Goal: Check status: Check status

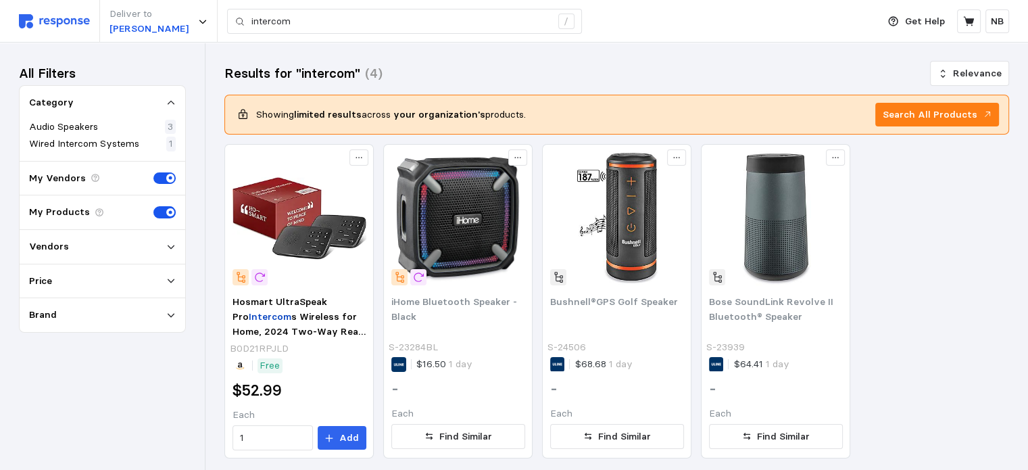
click at [63, 252] on p "Vendors" at bounding box center [49, 246] width 40 height 15
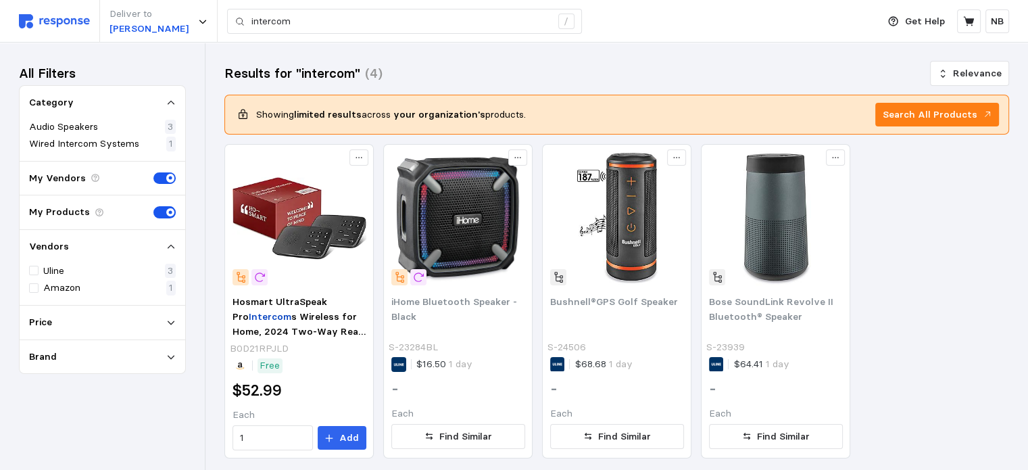
click at [48, 16] on img at bounding box center [54, 21] width 71 height 14
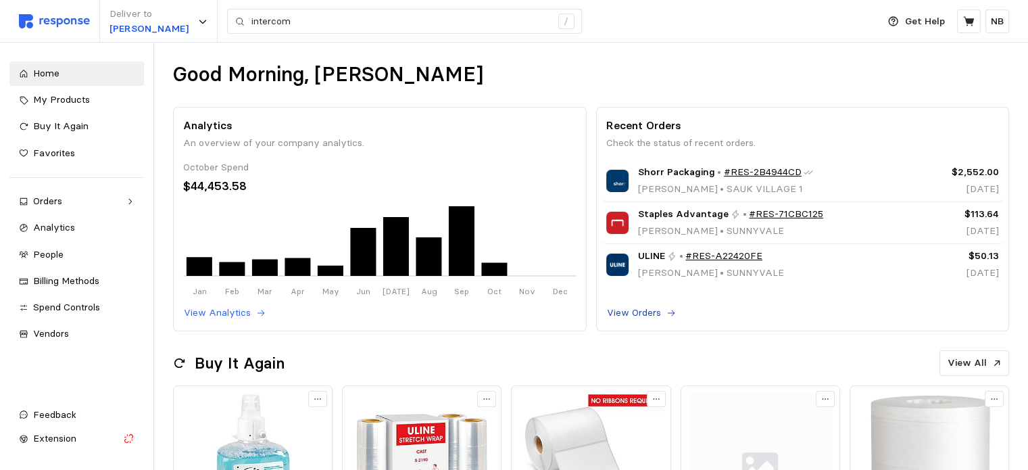
click at [629, 316] on p "View Orders" at bounding box center [634, 312] width 54 height 15
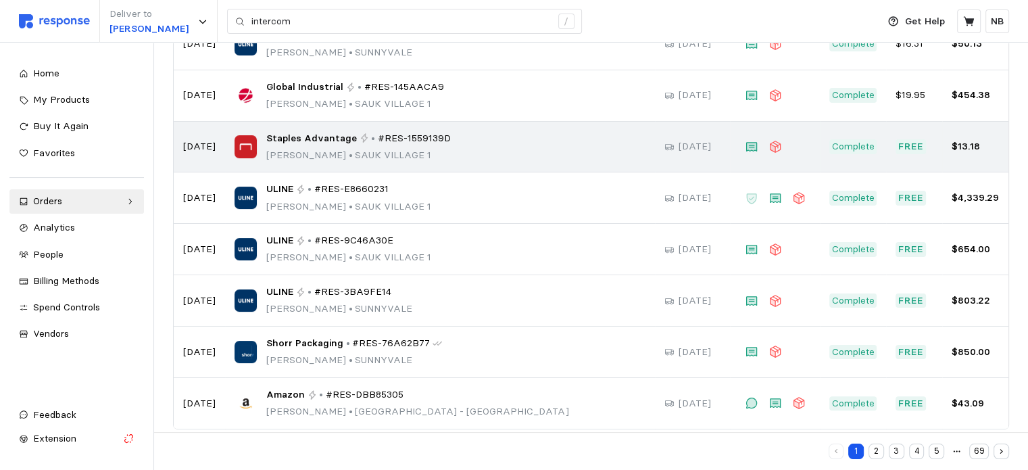
scroll to position [284, 0]
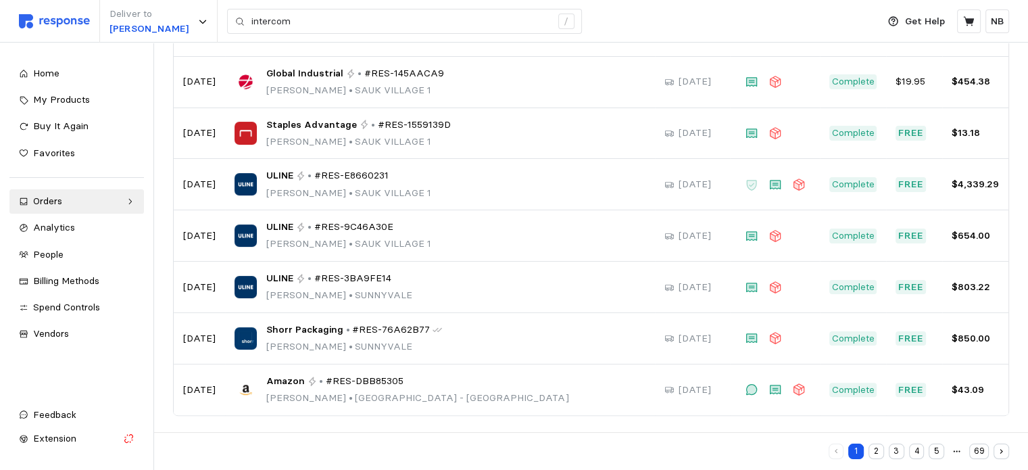
click at [878, 453] on button "2" at bounding box center [876, 451] width 16 height 16
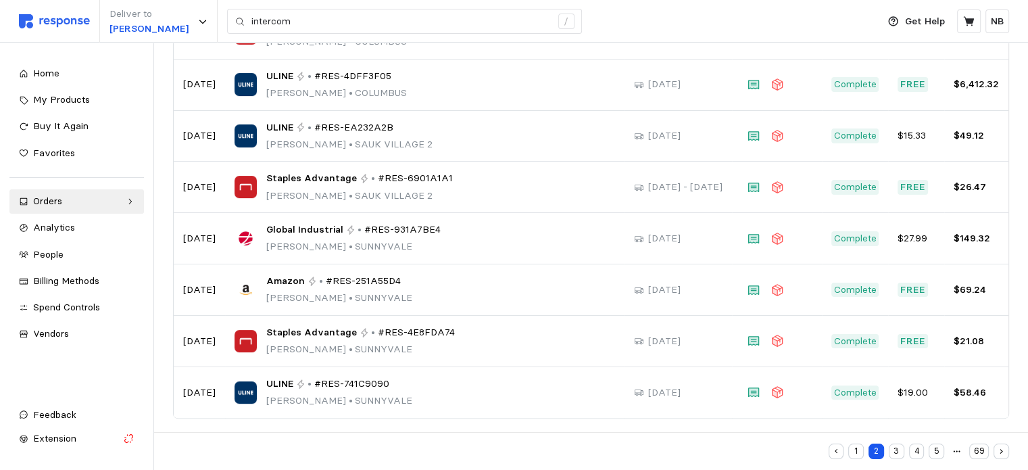
scroll to position [284, 0]
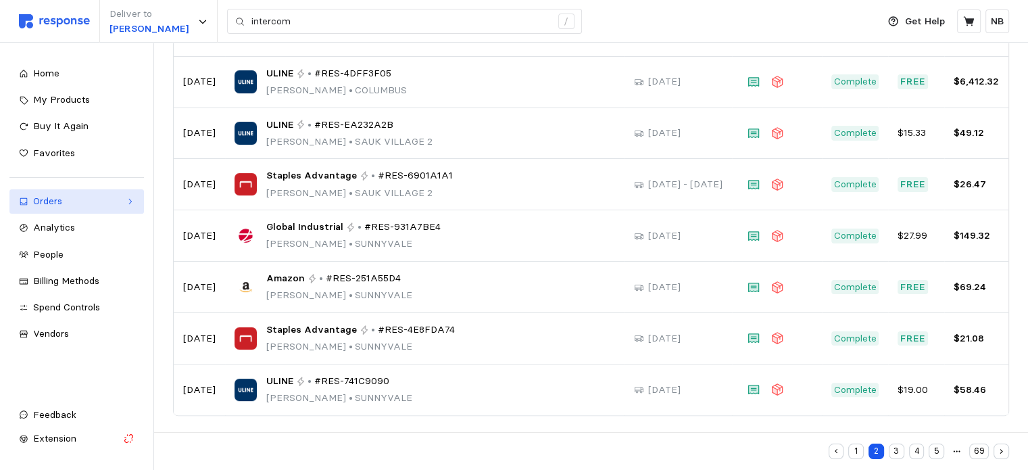
click at [132, 200] on icon at bounding box center [129, 201] width 9 height 9
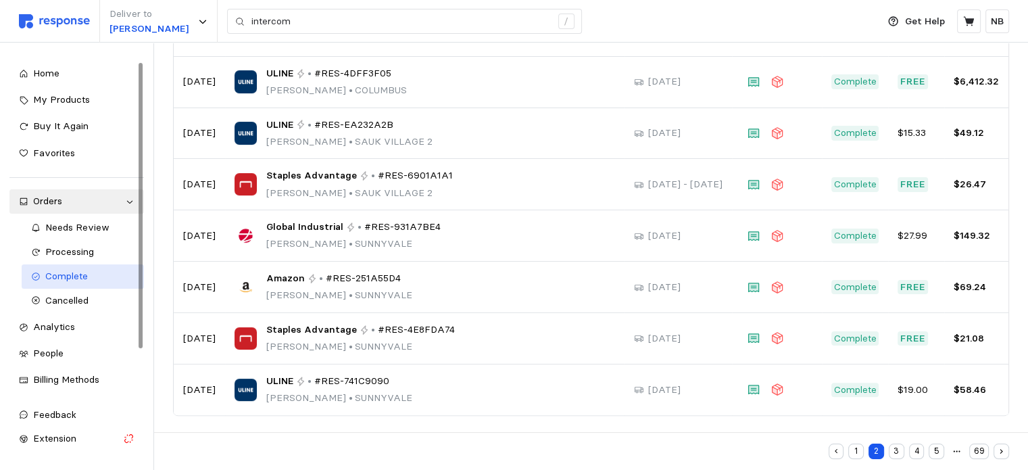
click at [55, 278] on span "Complete" at bounding box center [66, 276] width 43 height 12
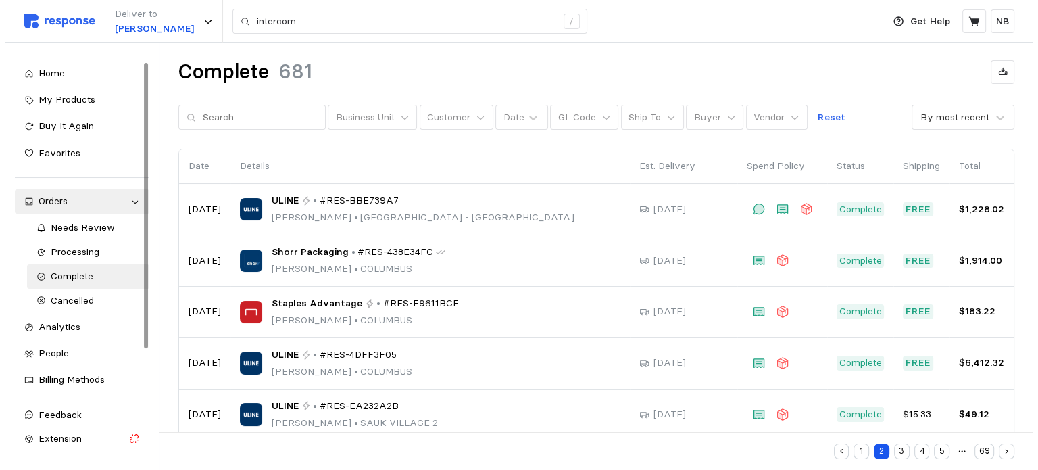
scroll to position [0, 0]
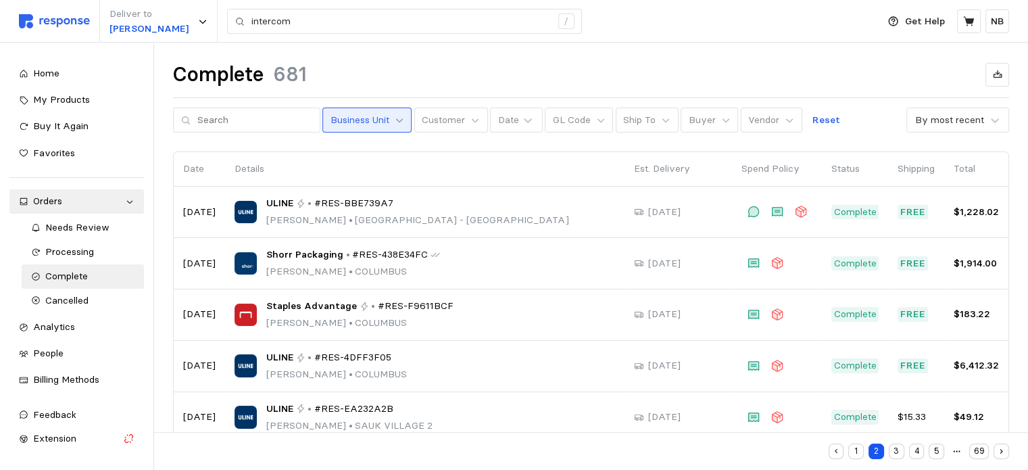
click at [395, 122] on icon at bounding box center [399, 120] width 9 height 9
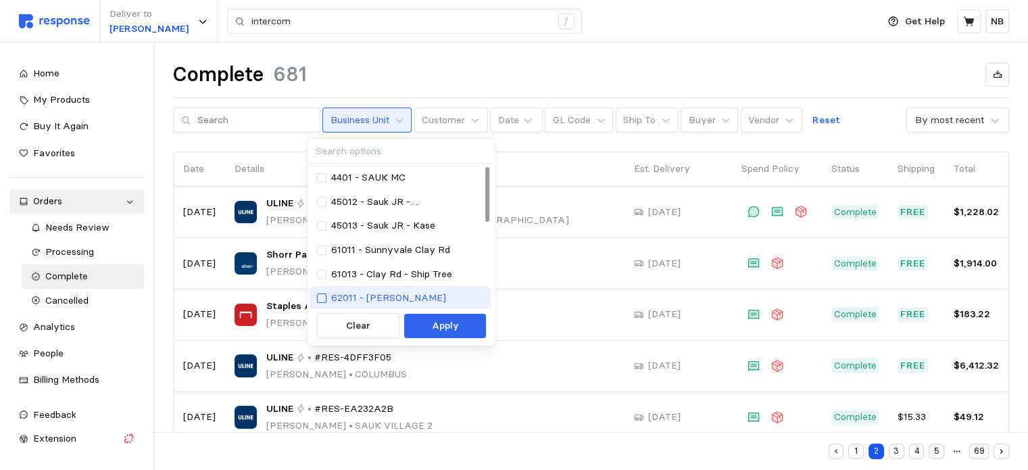
click at [317, 296] on div at bounding box center [321, 297] width 9 height 9
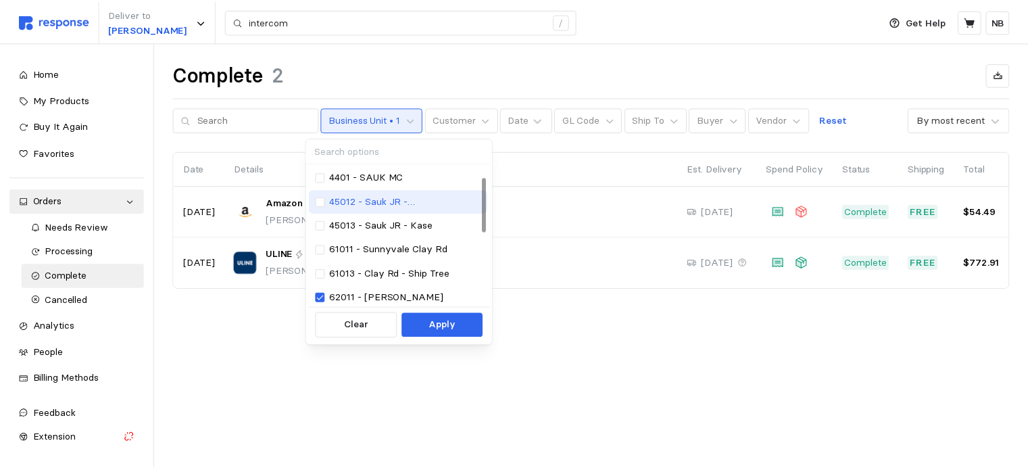
scroll to position [68, 0]
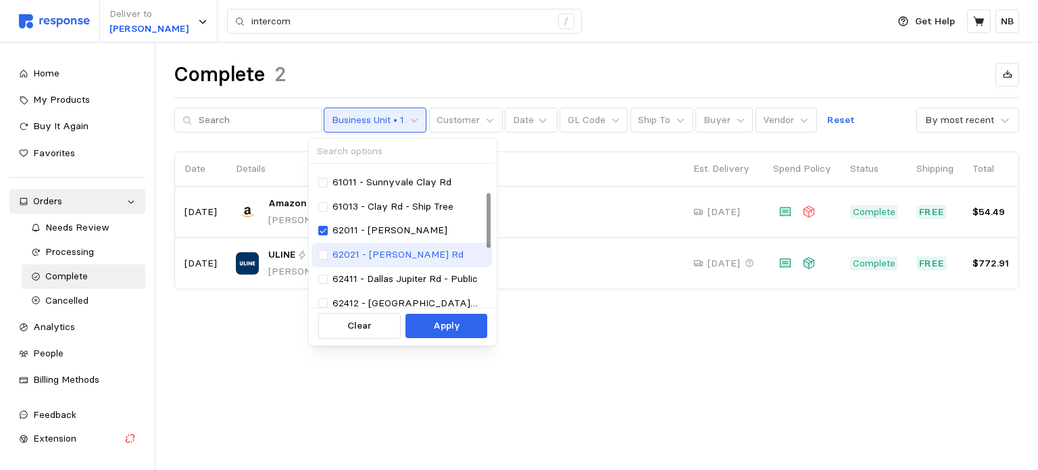
click at [317, 253] on div "62021 - [PERSON_NAME] Rd" at bounding box center [401, 255] width 181 height 24
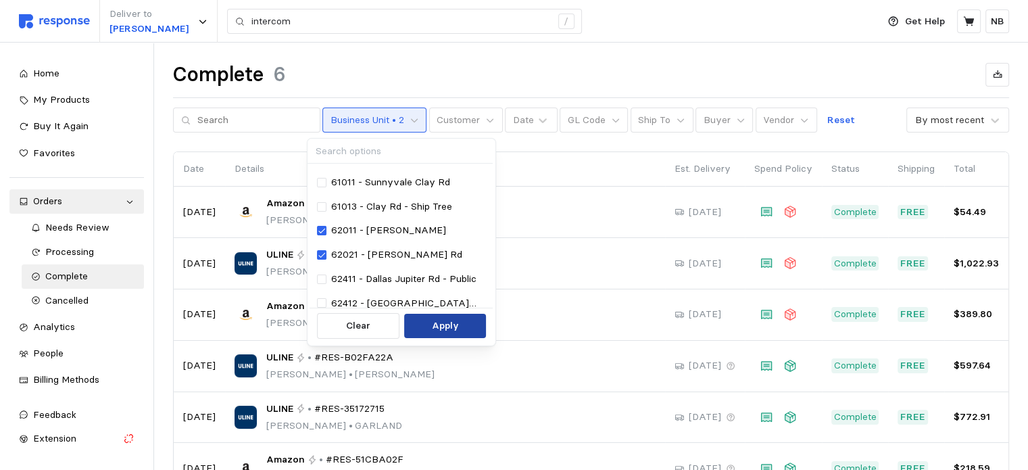
click at [442, 321] on p "Apply" at bounding box center [444, 325] width 27 height 15
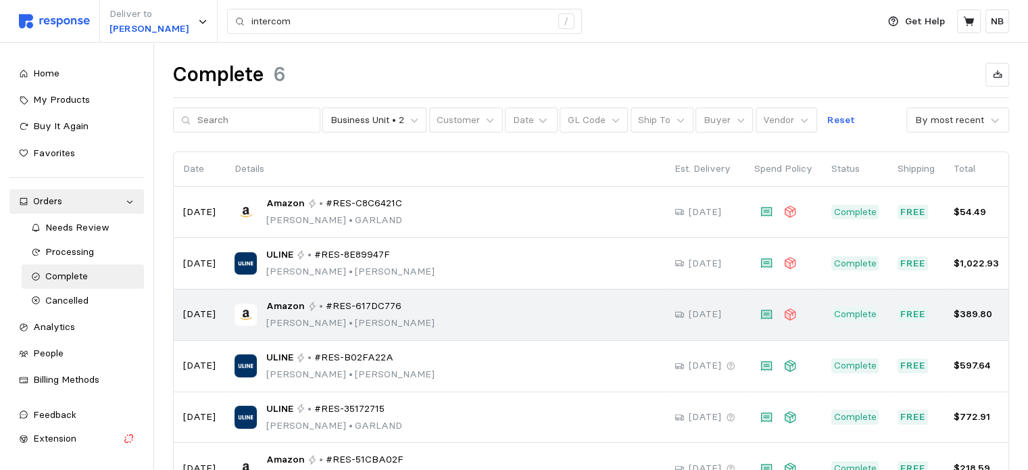
click at [536, 306] on div "Amazon • #RES-617DC776 [PERSON_NAME] • [PERSON_NAME]" at bounding box center [444, 315] width 421 height 32
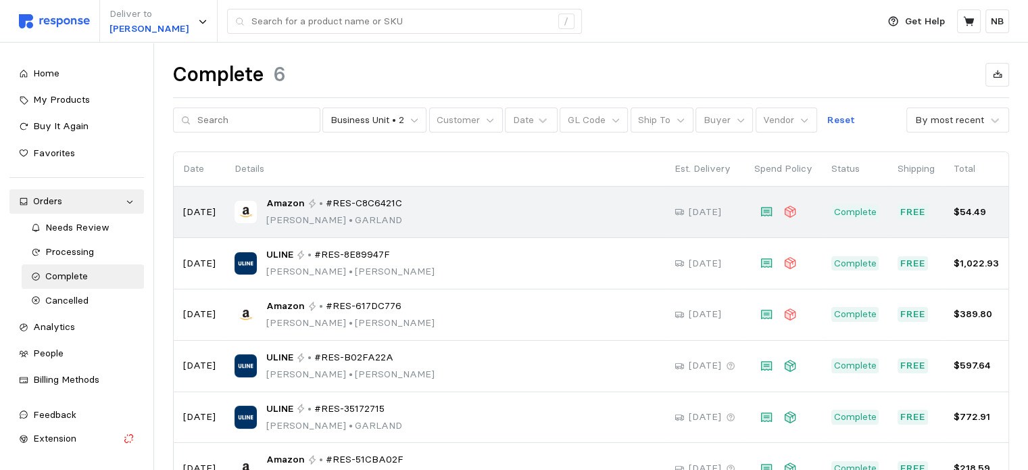
click at [268, 217] on p "[PERSON_NAME] • [PERSON_NAME]" at bounding box center [334, 220] width 136 height 15
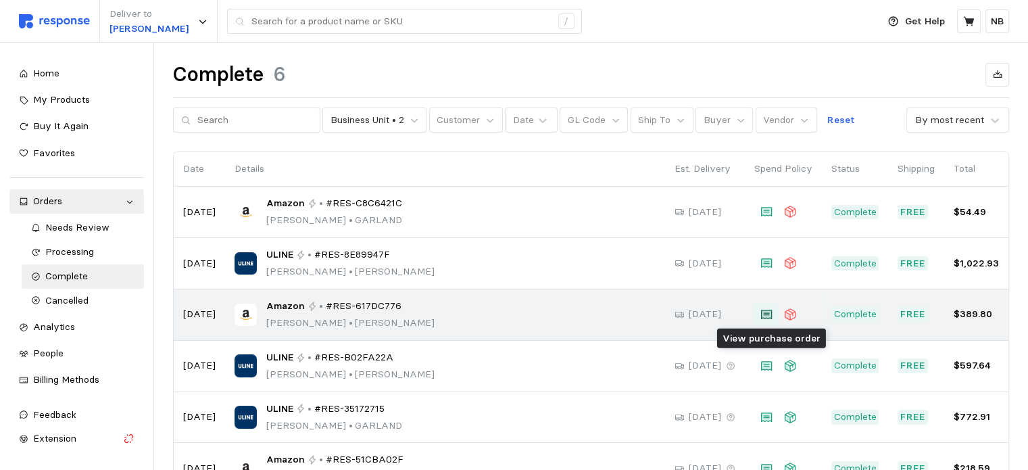
click at [769, 318] on icon at bounding box center [765, 313] width 11 height 9
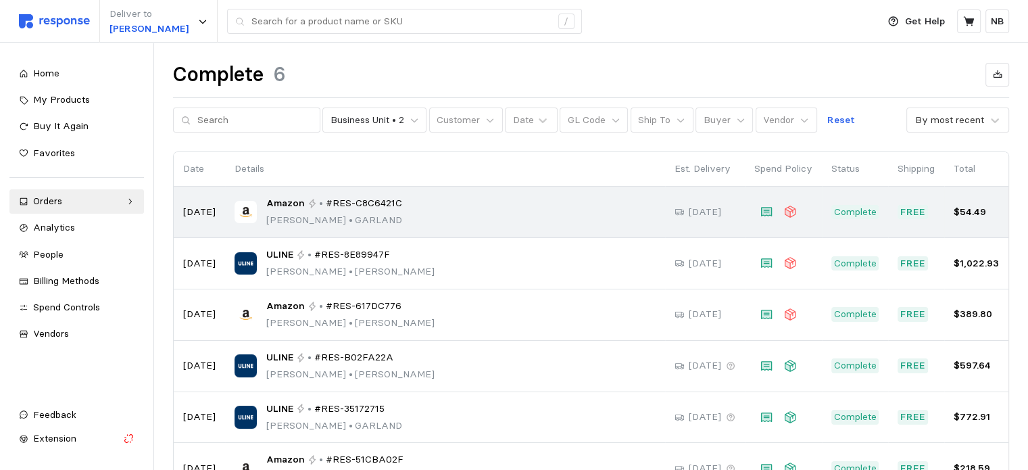
click at [388, 207] on span "#RES-C8C6421C" at bounding box center [364, 203] width 76 height 15
